Goal: Find specific page/section: Find specific page/section

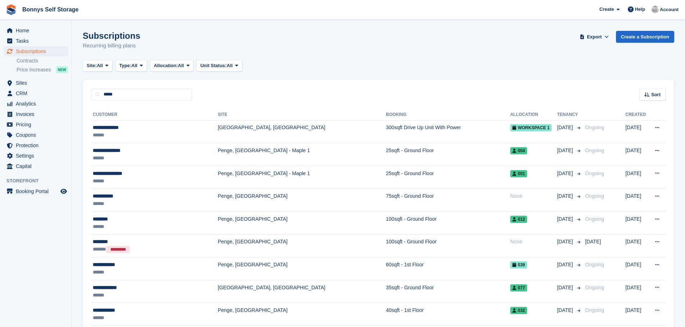
type input "*****"
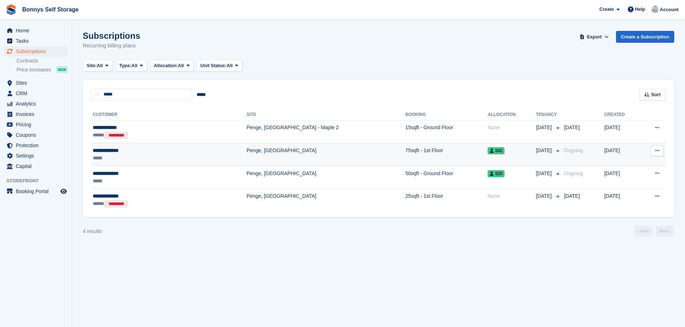
click at [116, 152] on div "**********" at bounding box center [137, 151] width 89 height 8
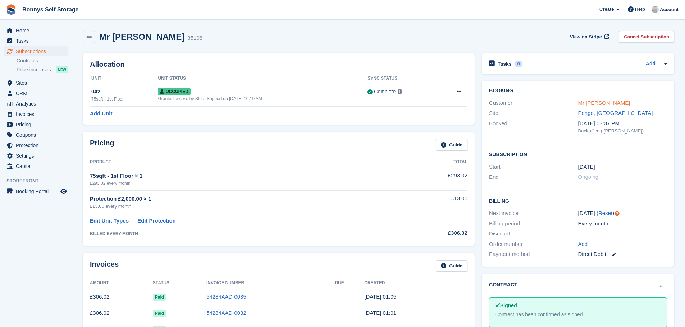
click at [611, 103] on link "Mr Shane Green" at bounding box center [604, 103] width 52 height 6
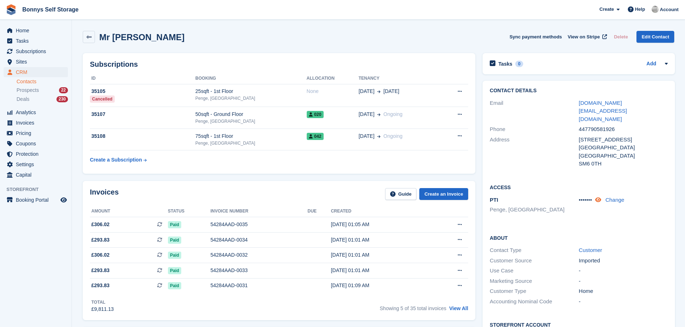
click at [598, 197] on icon at bounding box center [598, 199] width 6 height 5
